Goal: Task Accomplishment & Management: Manage account settings

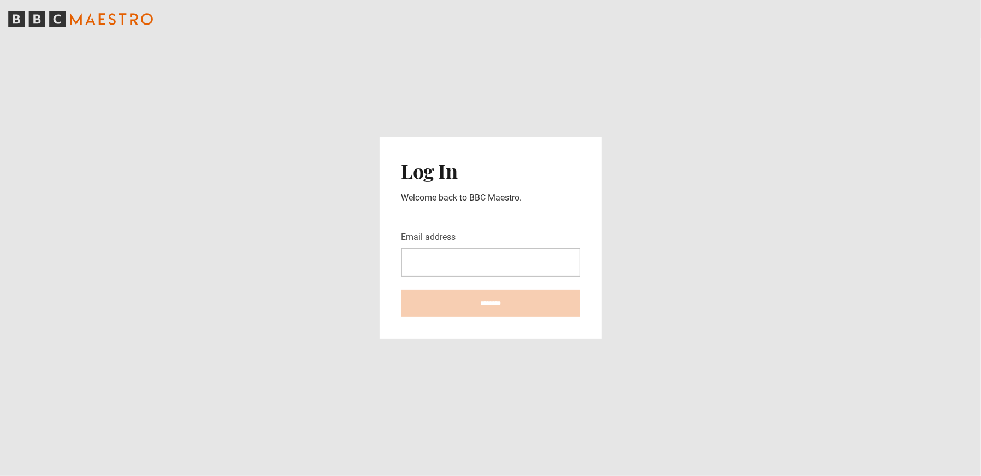
click at [423, 265] on input "Email address" at bounding box center [490, 262] width 179 height 28
type input "**********"
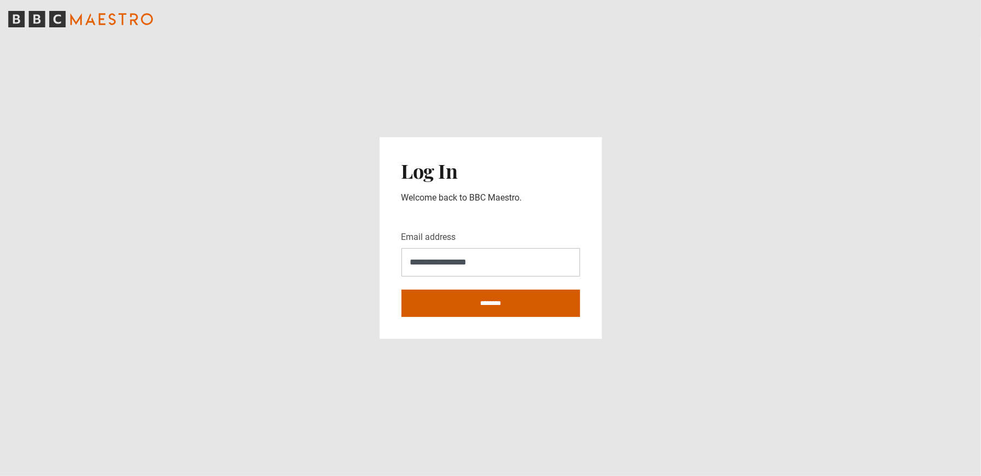
click at [496, 300] on input "********" at bounding box center [490, 302] width 179 height 27
type input "**********"
